Goal: Task Accomplishment & Management: Manage account settings

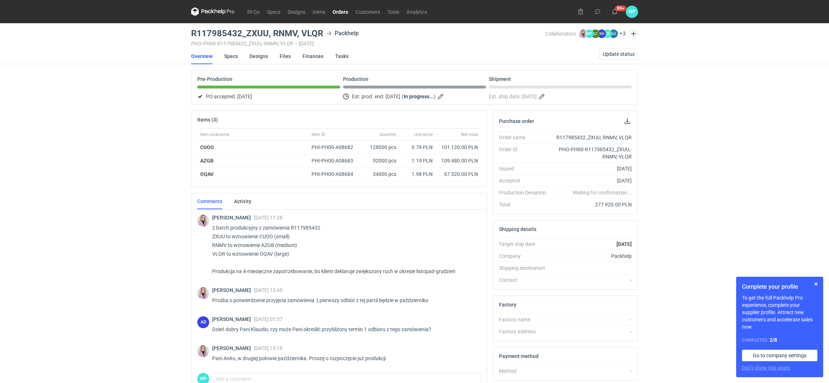
click at [345, 6] on nav "RFQs Specs Designs Items Orders Customers Tools Analytics" at bounding box center [311, 11] width 240 height 23
click at [343, 8] on link "Orders" at bounding box center [340, 11] width 23 height 9
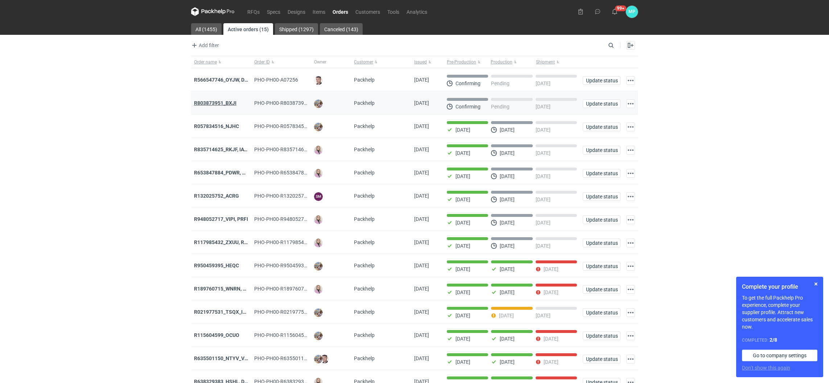
click at [226, 102] on strong "R803873951_BXJI" at bounding box center [215, 103] width 42 height 6
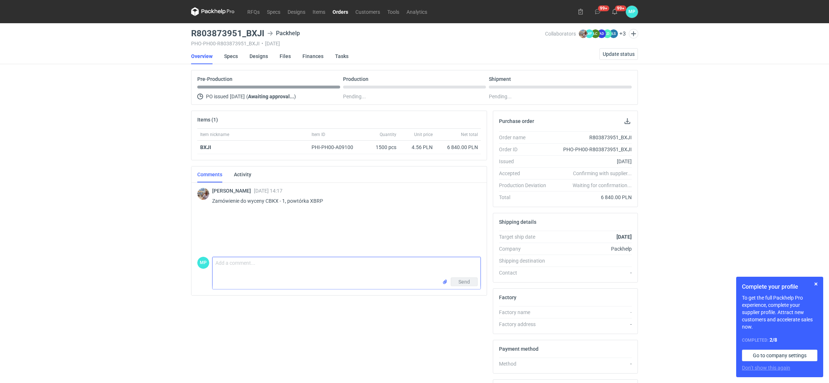
click at [267, 273] on textarea "Comment message" at bounding box center [346, 267] width 268 height 20
